Goal: Task Accomplishment & Management: Use online tool/utility

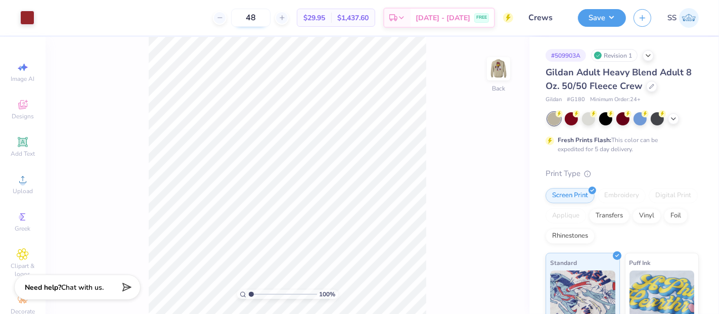
drag, startPoint x: 279, startPoint y: 22, endPoint x: 258, endPoint y: 18, distance: 22.1
click at [258, 18] on input "48" at bounding box center [250, 18] width 39 height 18
type input "12"
click at [629, 217] on div "Transfers" at bounding box center [609, 214] width 40 height 15
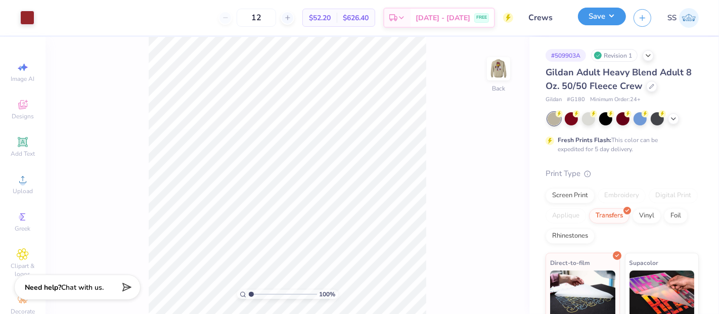
click at [608, 17] on button "Save" at bounding box center [602, 17] width 48 height 18
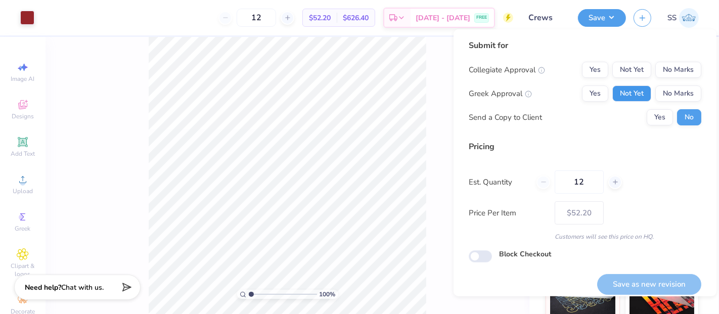
click at [638, 88] on button "Not Yet" at bounding box center [631, 93] width 39 height 16
click at [667, 69] on button "No Marks" at bounding box center [678, 70] width 46 height 16
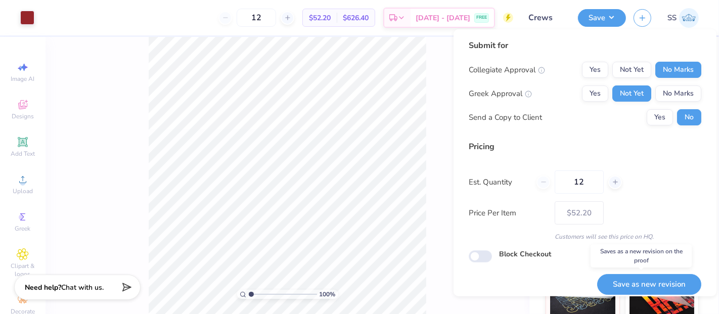
click at [647, 281] on button "Save as new revision" at bounding box center [649, 284] width 104 height 21
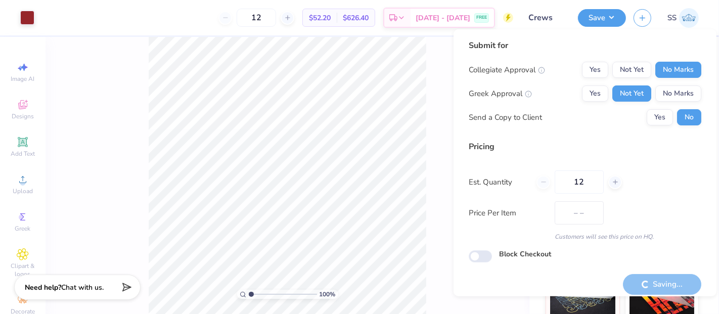
type input "$52.20"
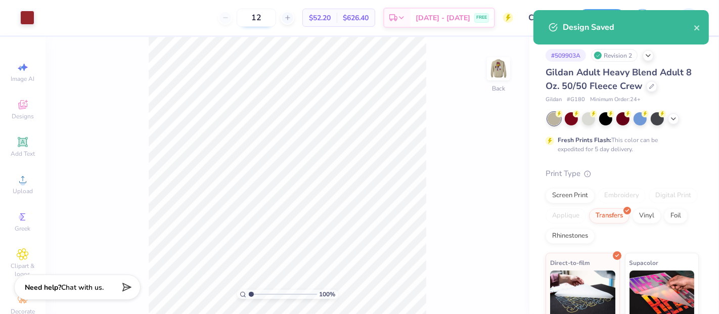
drag, startPoint x: 281, startPoint y: 19, endPoint x: 274, endPoint y: 17, distance: 7.2
click at [274, 17] on input "12" at bounding box center [255, 18] width 39 height 18
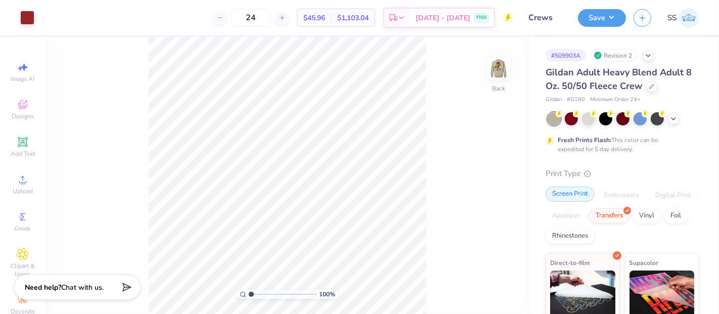
type input "24"
click at [580, 195] on div "Screen Print" at bounding box center [569, 193] width 49 height 15
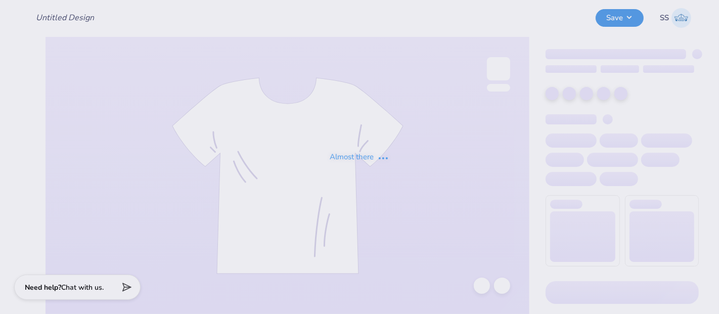
type input "Crews"
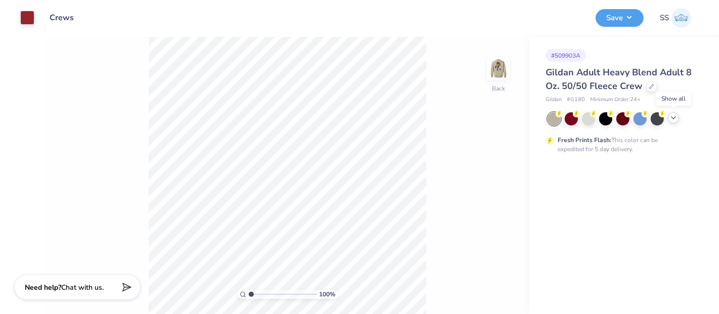
click at [674, 120] on icon at bounding box center [673, 118] width 8 height 8
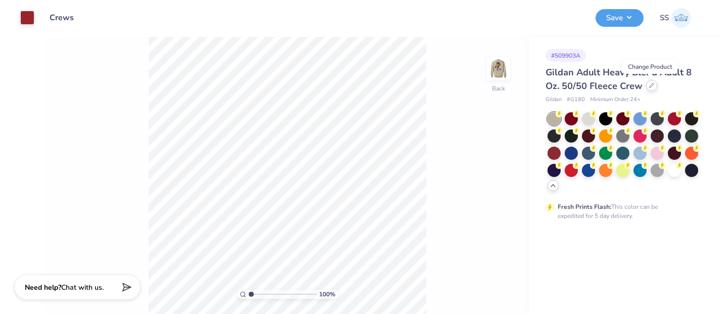
click at [654, 88] on div at bounding box center [651, 85] width 11 height 11
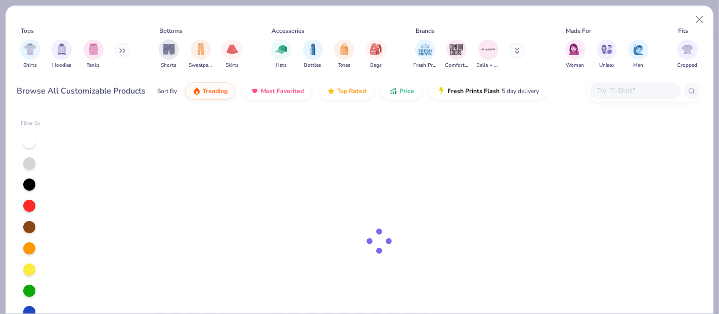
click at [621, 95] on input "text" at bounding box center [635, 91] width 78 height 12
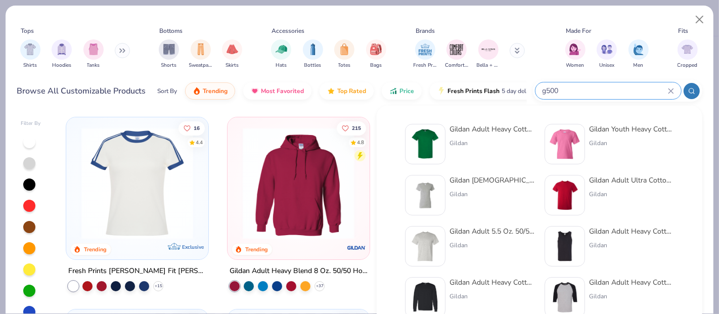
type input "g500"
click at [512, 129] on div "Gildan Adult Heavy Cotton T-Shirt" at bounding box center [491, 129] width 85 height 11
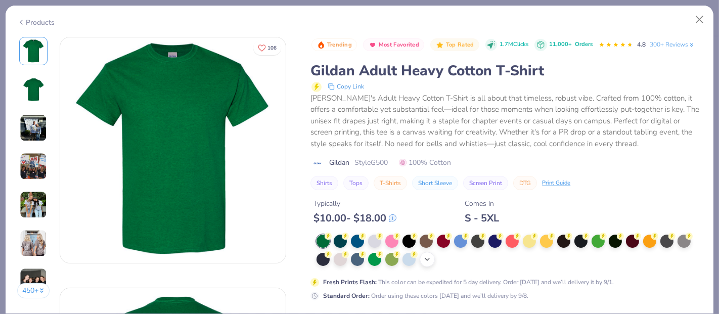
click at [426, 260] on polyline at bounding box center [427, 259] width 4 height 2
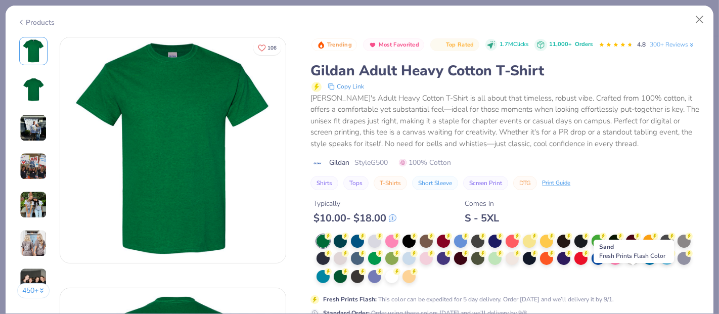
click at [331, 240] on circle at bounding box center [327, 235] width 7 height 7
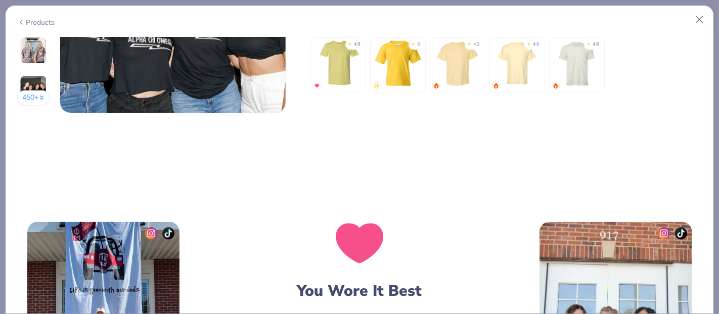
scroll to position [1450, 0]
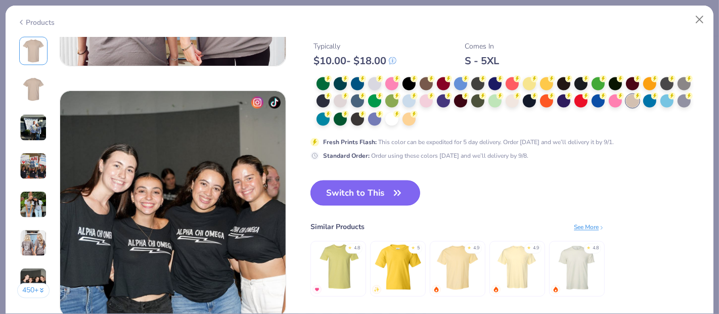
click at [398, 196] on icon "button" at bounding box center [397, 193] width 14 height 14
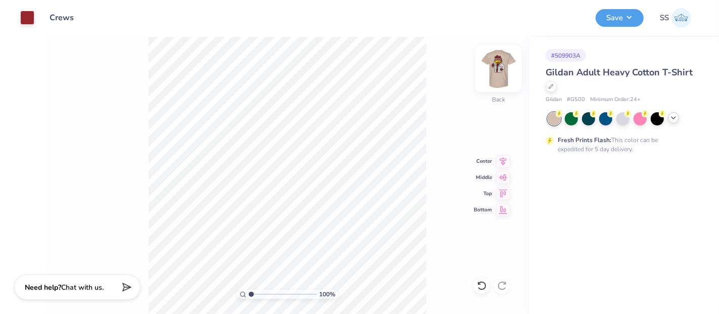
click at [500, 69] on img at bounding box center [498, 69] width 40 height 40
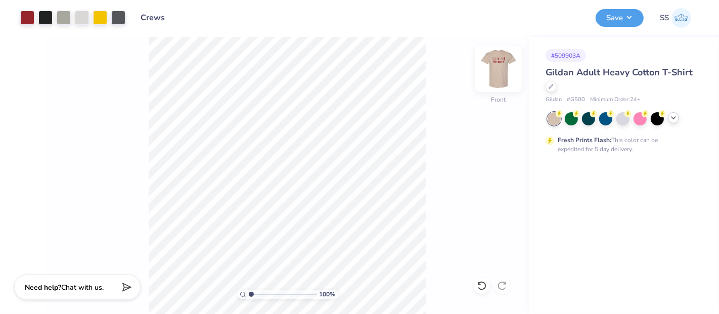
click at [493, 78] on img at bounding box center [498, 69] width 40 height 40
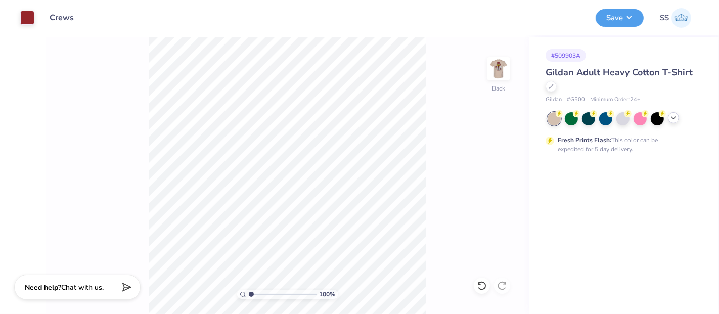
click at [493, 78] on img at bounding box center [498, 69] width 20 height 20
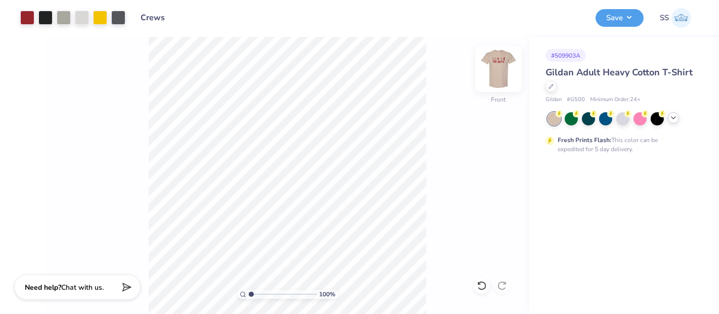
click at [509, 73] on img at bounding box center [498, 69] width 40 height 40
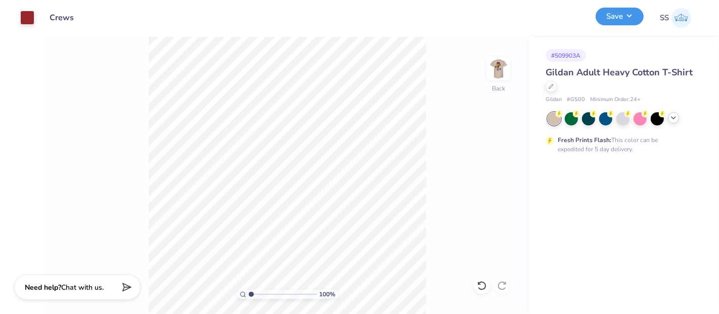
click at [623, 14] on button "Save" at bounding box center [619, 17] width 48 height 18
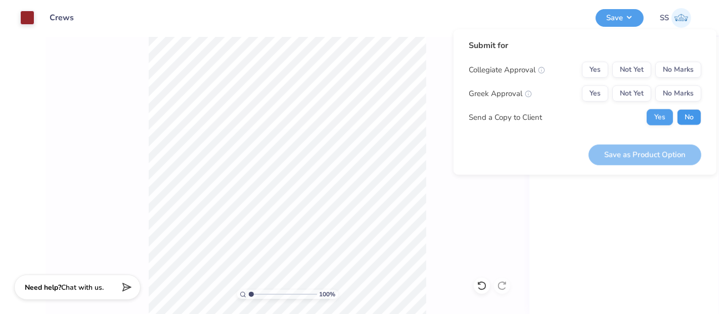
click at [683, 116] on button "No" at bounding box center [689, 117] width 24 height 16
click at [635, 93] on button "Not Yet" at bounding box center [631, 93] width 39 height 16
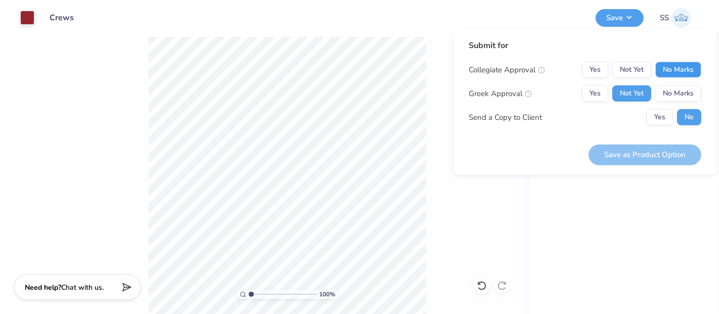
click at [677, 68] on button "No Marks" at bounding box center [678, 70] width 46 height 16
click at [621, 146] on button "Save as Product Option" at bounding box center [644, 154] width 113 height 21
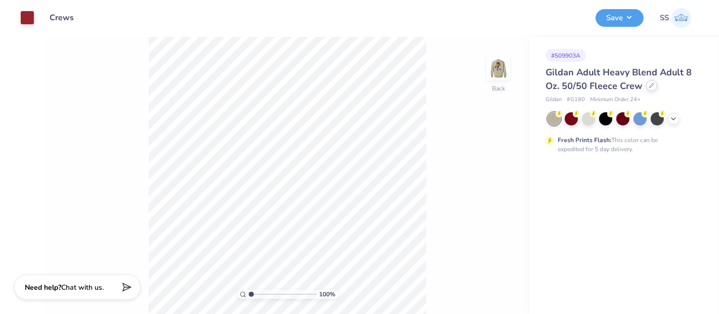
click at [650, 87] on icon at bounding box center [651, 85] width 5 height 5
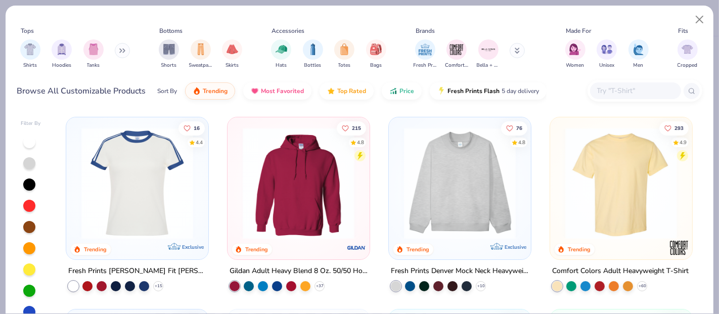
click at [604, 88] on input "text" at bounding box center [635, 91] width 78 height 12
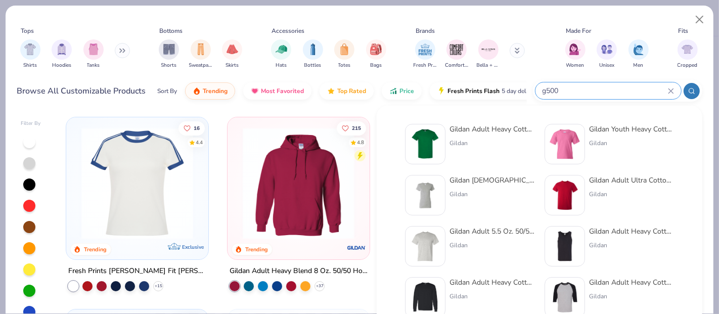
type input "g500"
click at [477, 129] on div "Gildan Adult Heavy Cotton T-Shirt" at bounding box center [491, 129] width 85 height 11
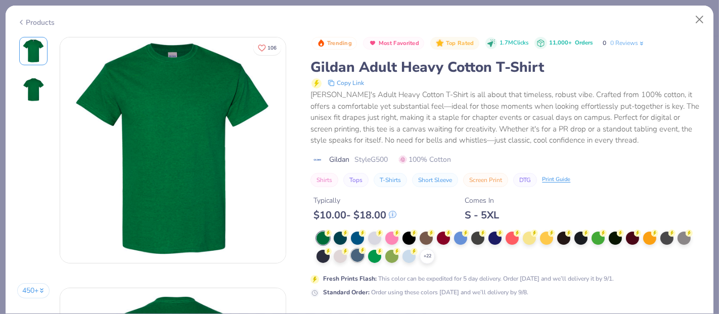
click at [0, 0] on icon at bounding box center [0, 0] width 0 height 0
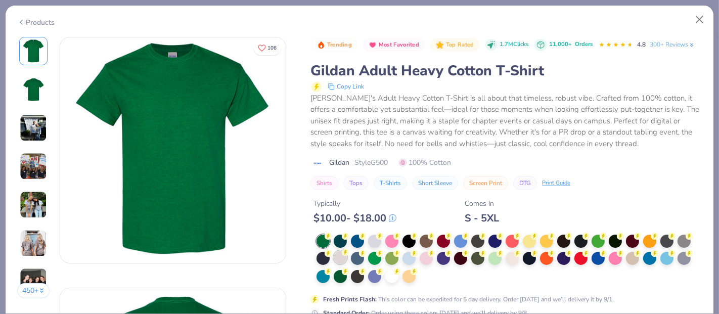
scroll to position [37, 0]
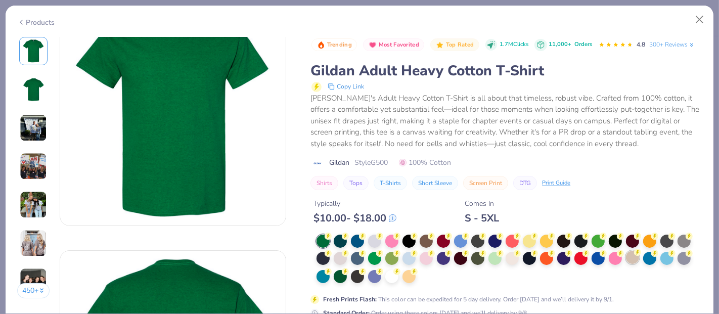
click at [631, 264] on div at bounding box center [632, 257] width 13 height 13
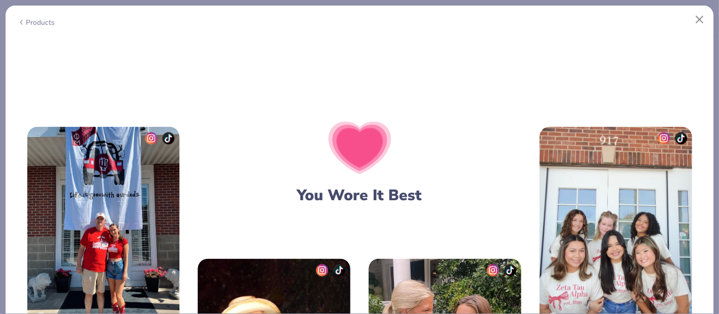
scroll to position [1552, 0]
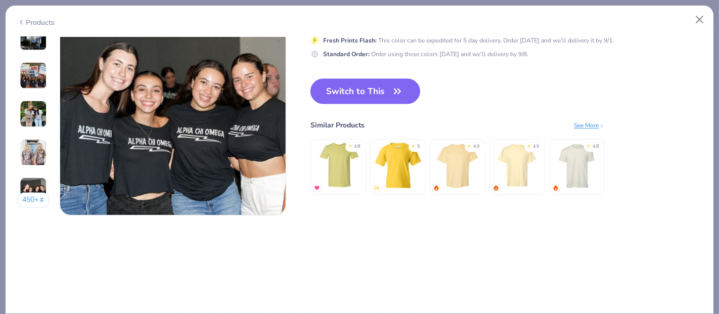
click at [401, 87] on icon "button" at bounding box center [397, 91] width 14 height 14
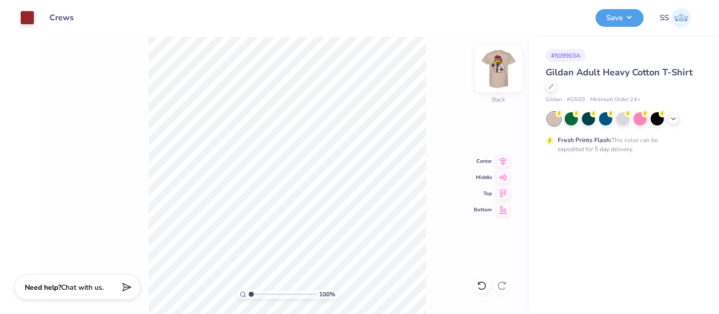
click at [495, 74] on img at bounding box center [498, 69] width 40 height 40
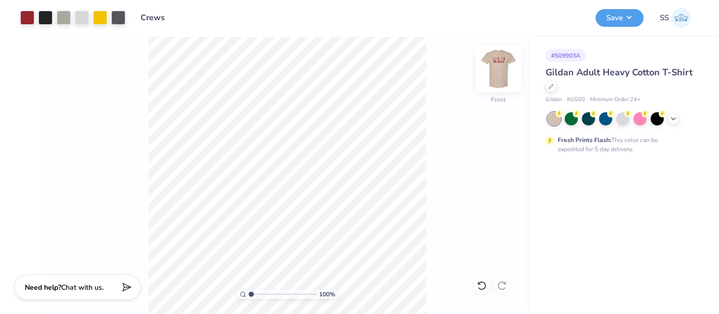
click at [495, 81] on img at bounding box center [498, 69] width 40 height 40
click at [515, 63] on img at bounding box center [498, 69] width 40 height 40
click at [635, 16] on button "Save" at bounding box center [619, 17] width 48 height 18
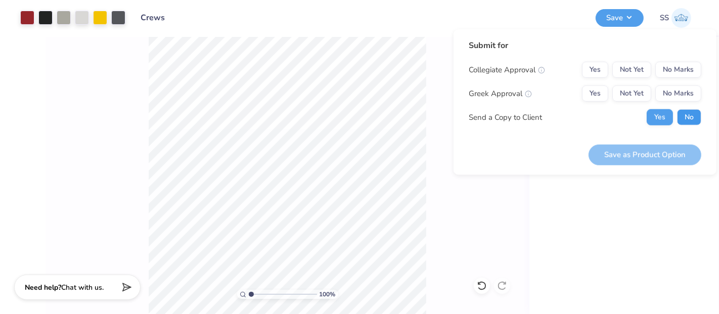
click at [688, 121] on button "No" at bounding box center [689, 117] width 24 height 16
click at [649, 95] on button "Not Yet" at bounding box center [631, 93] width 39 height 16
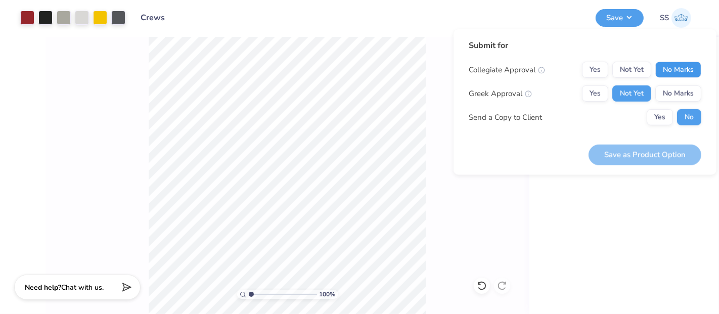
click at [679, 74] on button "No Marks" at bounding box center [678, 70] width 46 height 16
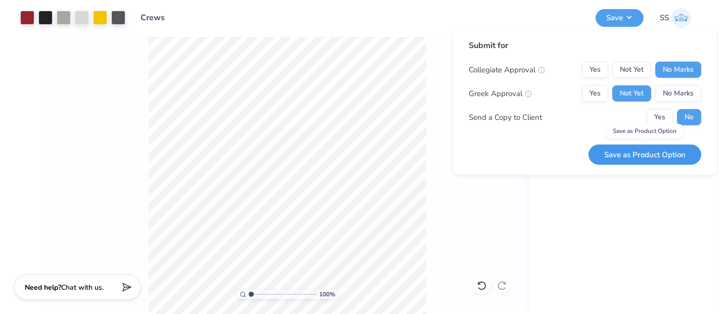
click at [647, 154] on button "Save as Product Option" at bounding box center [644, 154] width 113 height 21
